Goal: Task Accomplishment & Management: Use online tool/utility

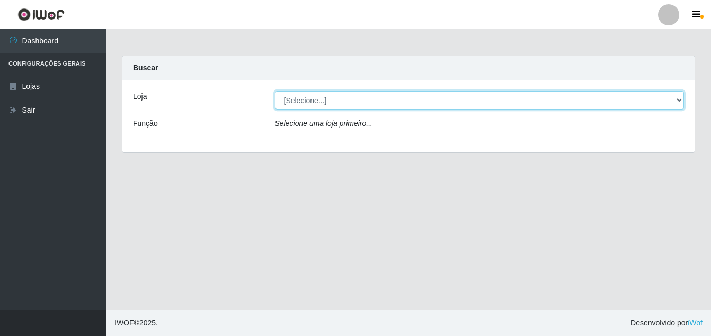
click at [280, 101] on select "[Selecione...] Ajubá Mercado" at bounding box center [479, 100] width 409 height 19
select select "402"
click at [275, 91] on select "[Selecione...] Ajubá Mercado" at bounding box center [479, 100] width 409 height 19
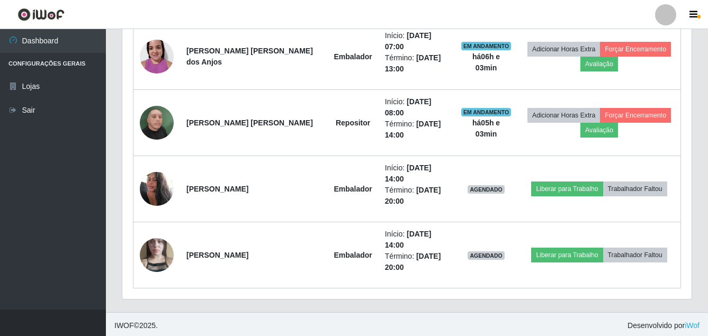
scroll to position [443, 0]
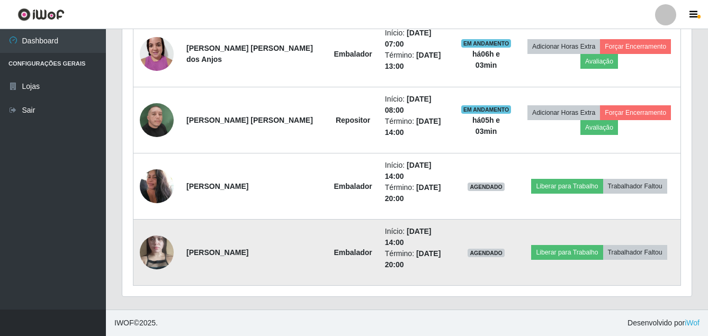
click at [144, 247] on img at bounding box center [157, 252] width 34 height 60
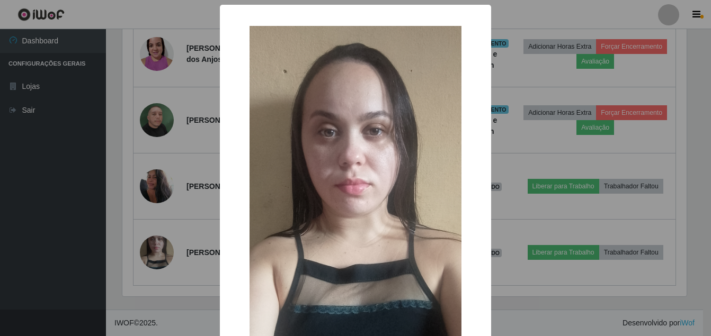
click at [30, 217] on div "× OK Cancel" at bounding box center [355, 168] width 711 height 336
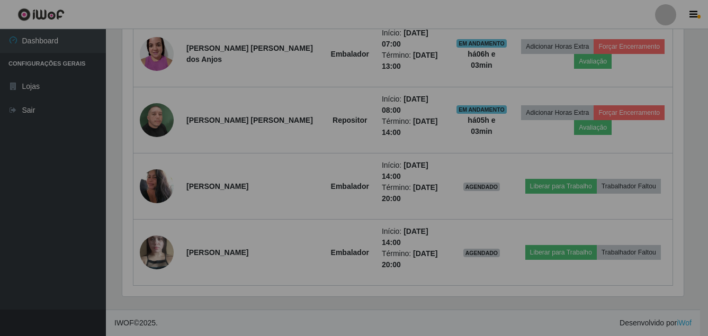
scroll to position [220, 569]
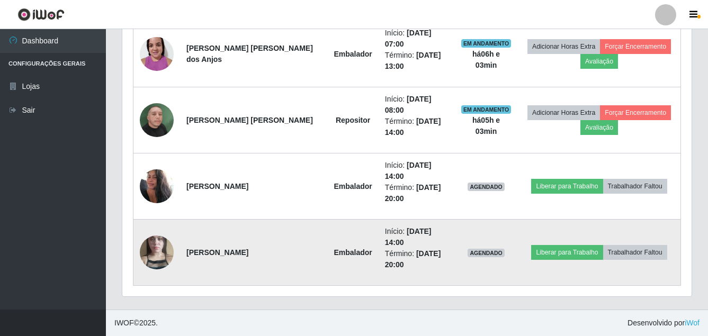
click at [143, 248] on img at bounding box center [157, 252] width 34 height 60
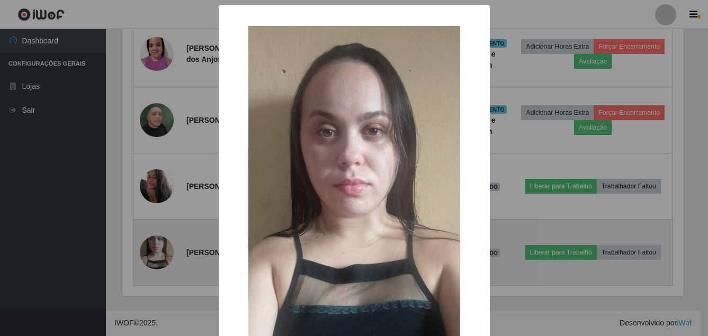
scroll to position [220, 564]
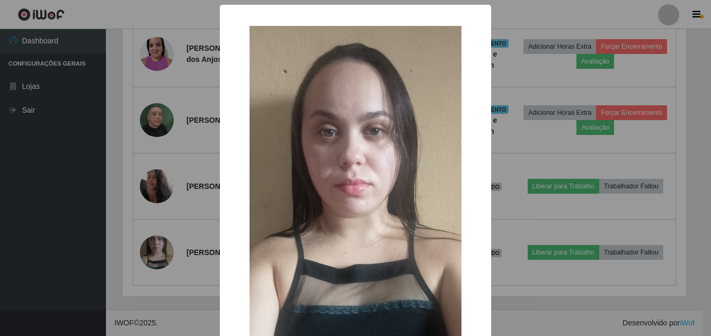
click at [19, 242] on div "× OK Cancel" at bounding box center [355, 168] width 711 height 336
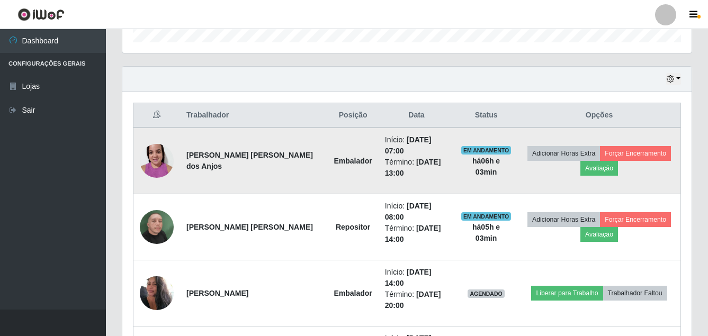
scroll to position [337, 0]
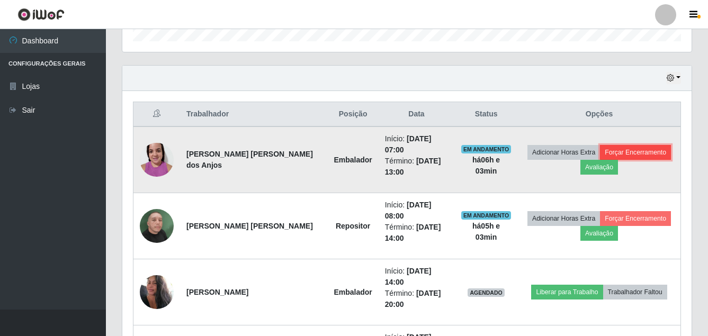
click at [649, 151] on button "Forçar Encerramento" at bounding box center [635, 152] width 71 height 15
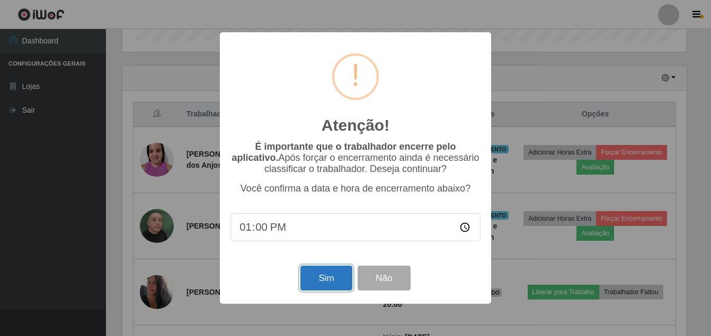
click at [335, 282] on button "Sim" at bounding box center [325, 278] width 51 height 25
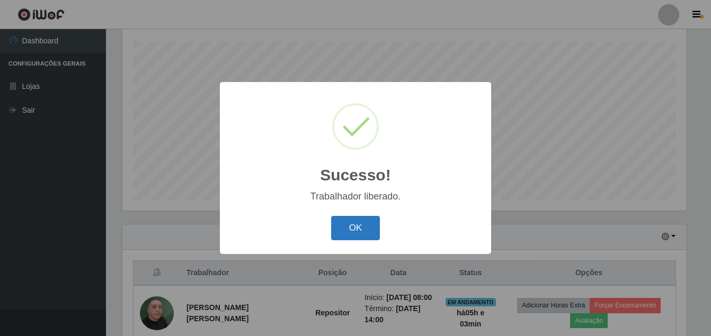
click at [355, 236] on button "OK" at bounding box center [355, 228] width 49 height 25
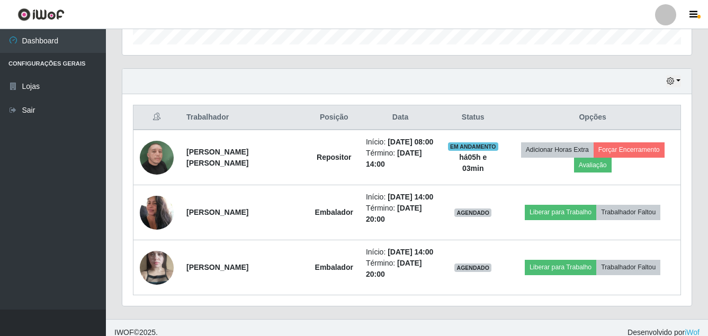
scroll to position [377, 0]
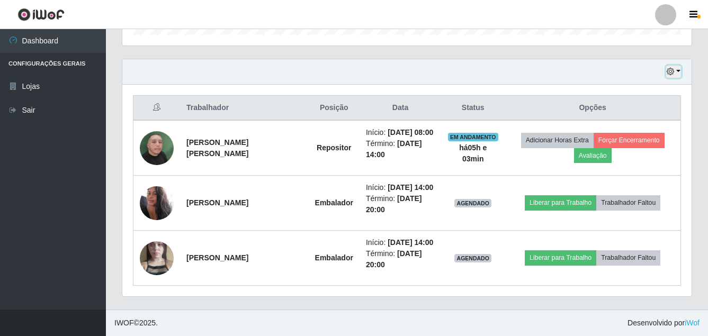
click at [670, 68] on icon "button" at bounding box center [670, 71] width 7 height 7
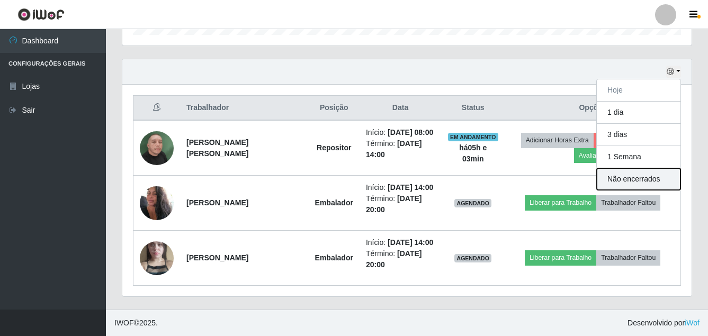
click at [616, 168] on button "Não encerrados" at bounding box center [639, 179] width 84 height 22
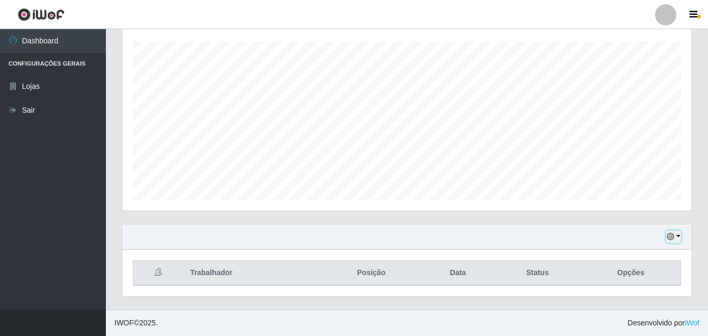
click at [672, 239] on icon "button" at bounding box center [670, 236] width 7 height 7
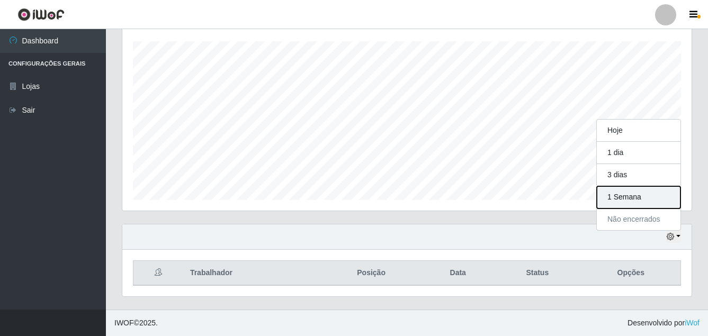
click at [617, 198] on button "1 Semana" at bounding box center [639, 197] width 84 height 22
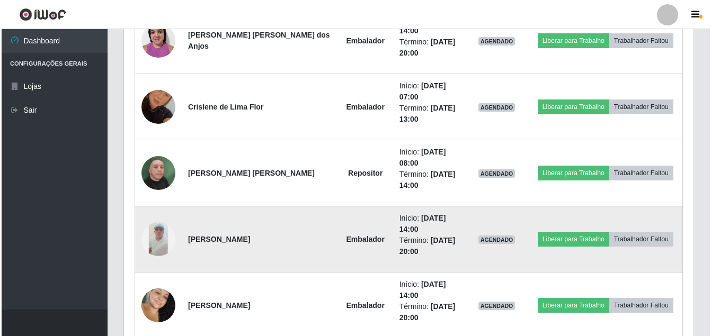
scroll to position [1993, 0]
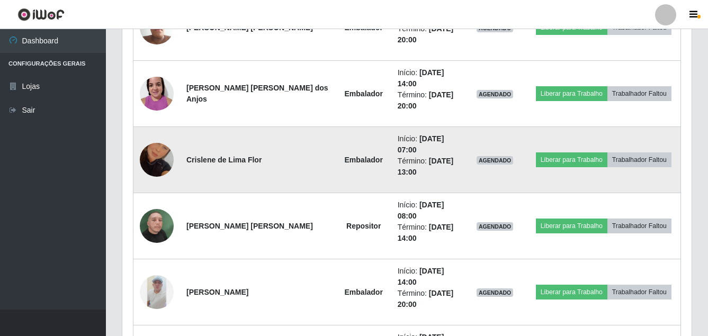
click at [156, 155] on img at bounding box center [157, 160] width 34 height 60
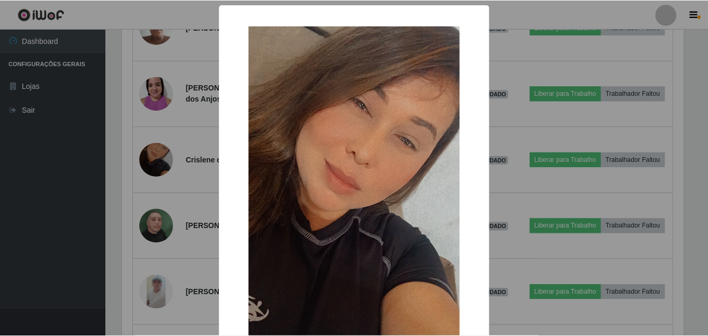
scroll to position [220, 564]
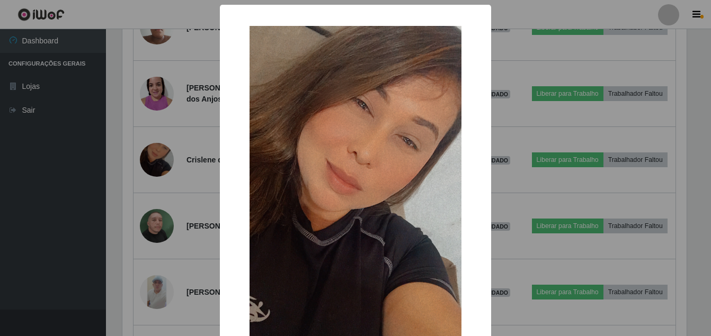
click at [25, 189] on div "× OK Cancel" at bounding box center [355, 168] width 711 height 336
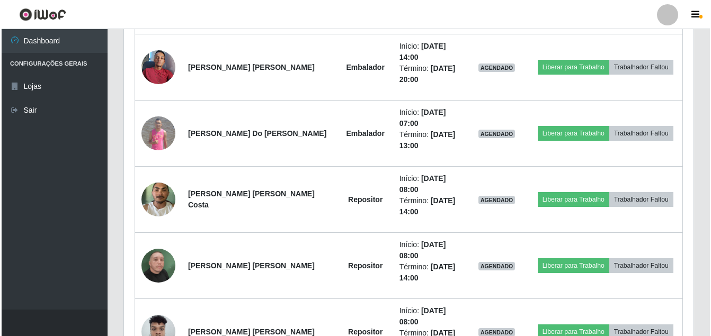
scroll to position [1569, 0]
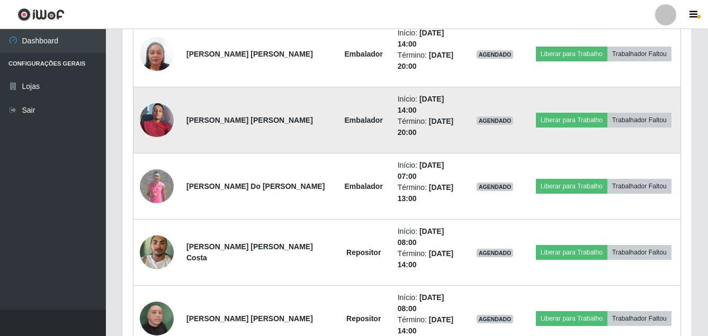
click at [147, 112] on img at bounding box center [157, 119] width 34 height 45
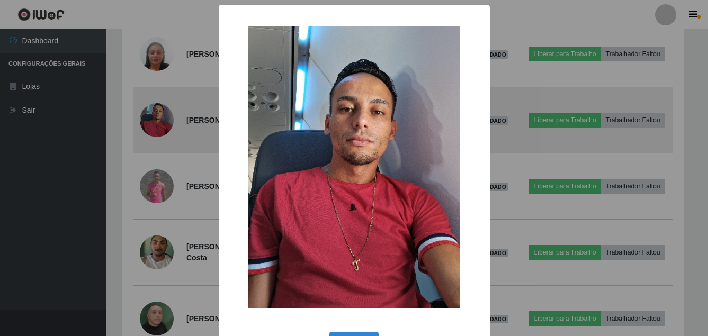
scroll to position [220, 564]
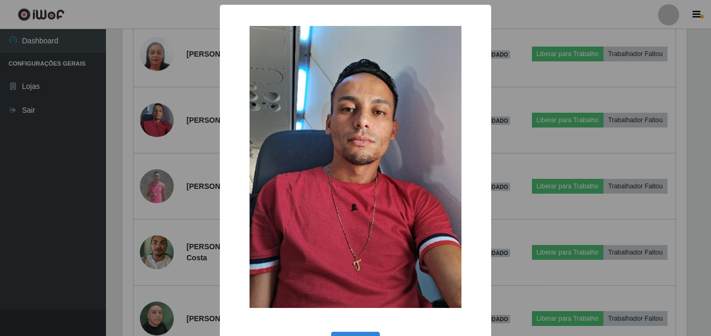
click at [74, 168] on div "× OK Cancel" at bounding box center [355, 168] width 711 height 336
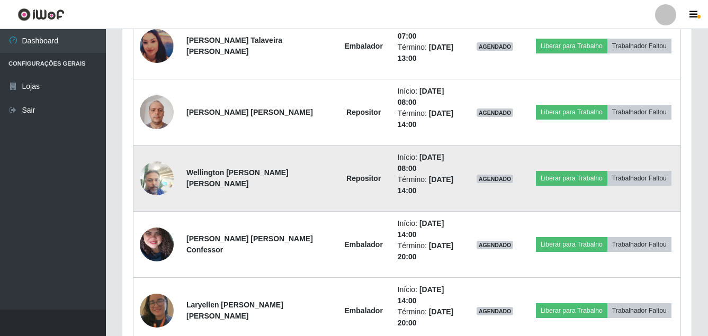
scroll to position [933, 0]
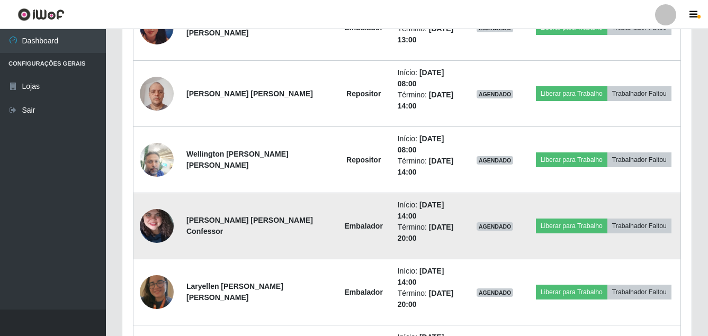
click at [156, 226] on img at bounding box center [157, 226] width 34 height 75
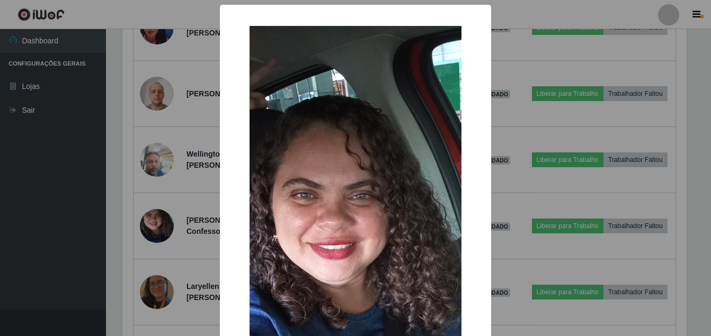
click at [19, 249] on div "× OK Cancel" at bounding box center [355, 168] width 711 height 336
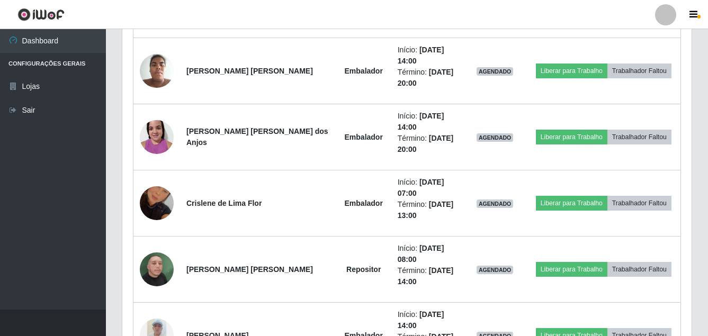
scroll to position [2046, 0]
